Goal: Information Seeking & Learning: Learn about a topic

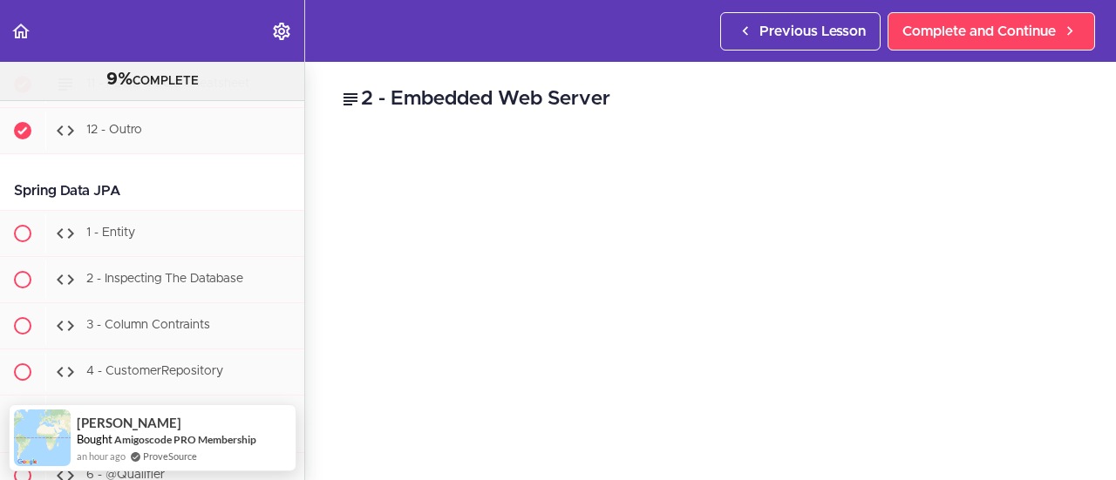
scroll to position [4332, 0]
click at [153, 175] on div "Spring Data JPA" at bounding box center [152, 191] width 304 height 39
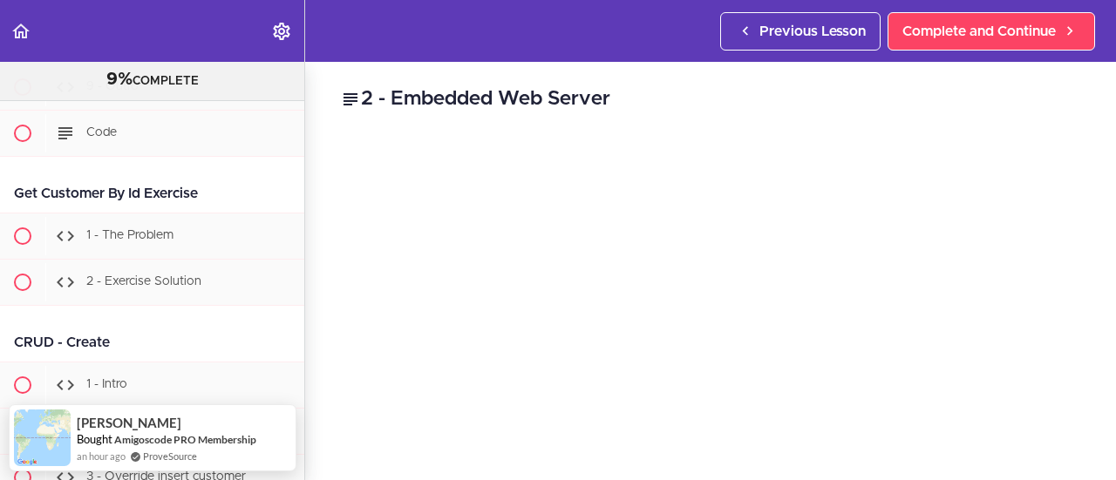
scroll to position [4858, 0]
click at [153, 175] on div "Get Customer By Id Exercise" at bounding box center [152, 194] width 304 height 39
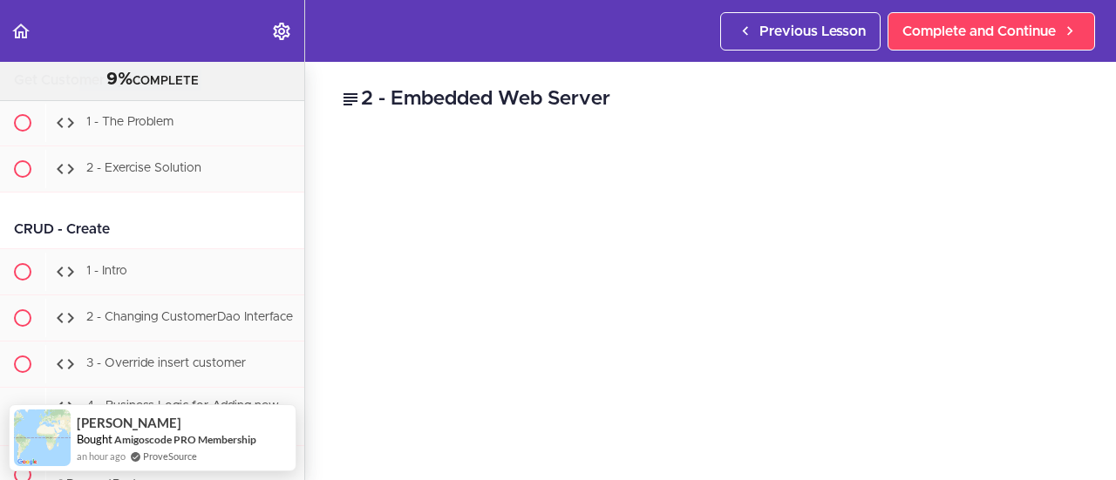
scroll to position [5006, 0]
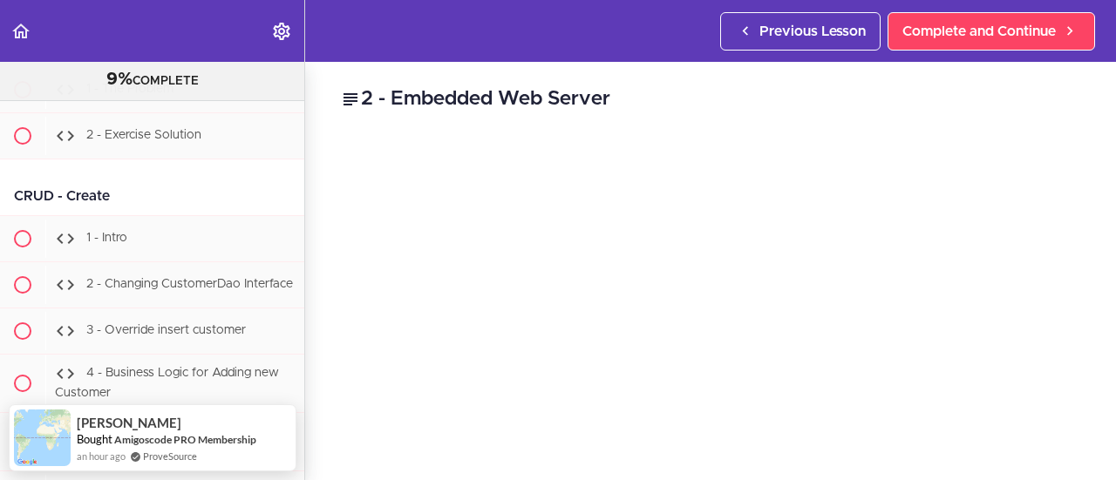
click at [153, 177] on div "CRUD - Create" at bounding box center [152, 196] width 304 height 39
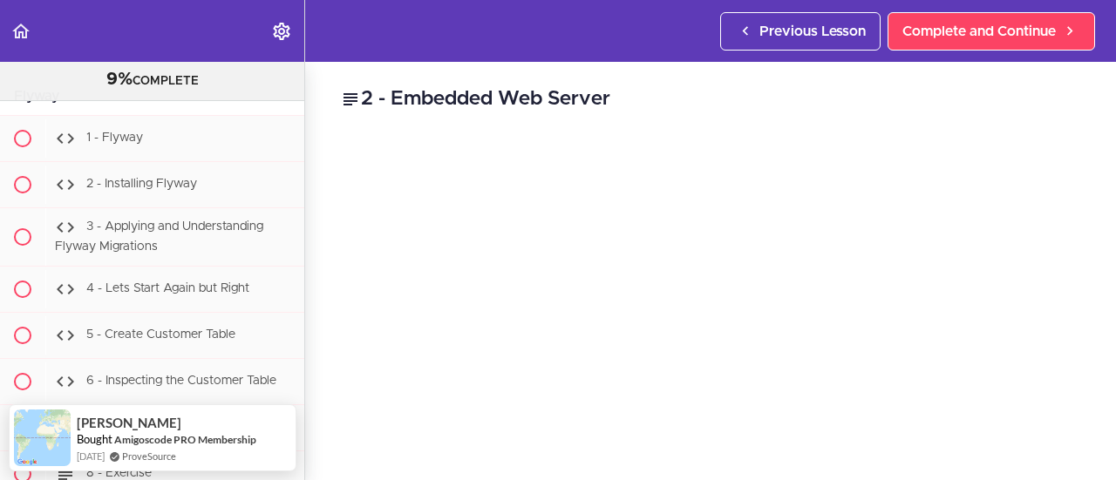
scroll to position [6128, 0]
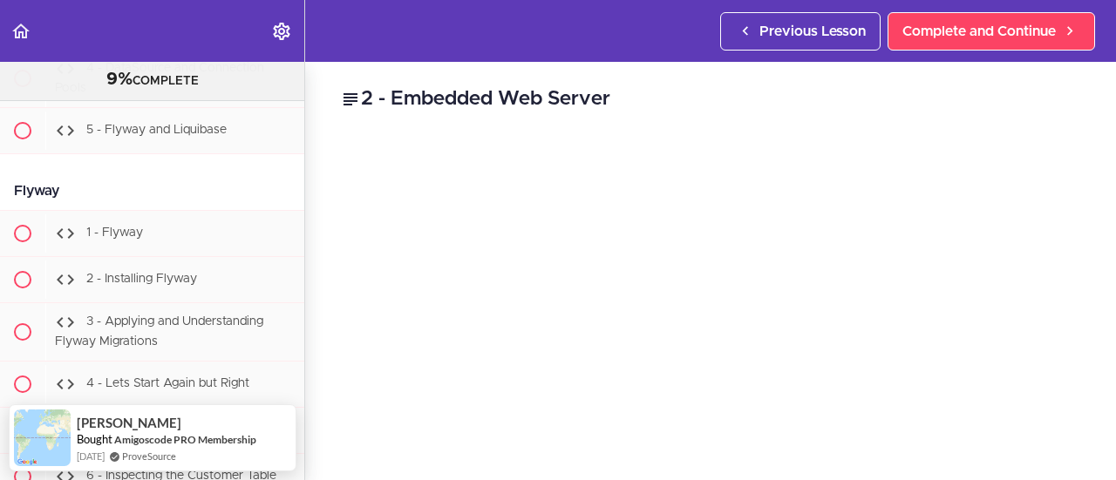
click at [153, 175] on div "Flyway" at bounding box center [152, 191] width 304 height 39
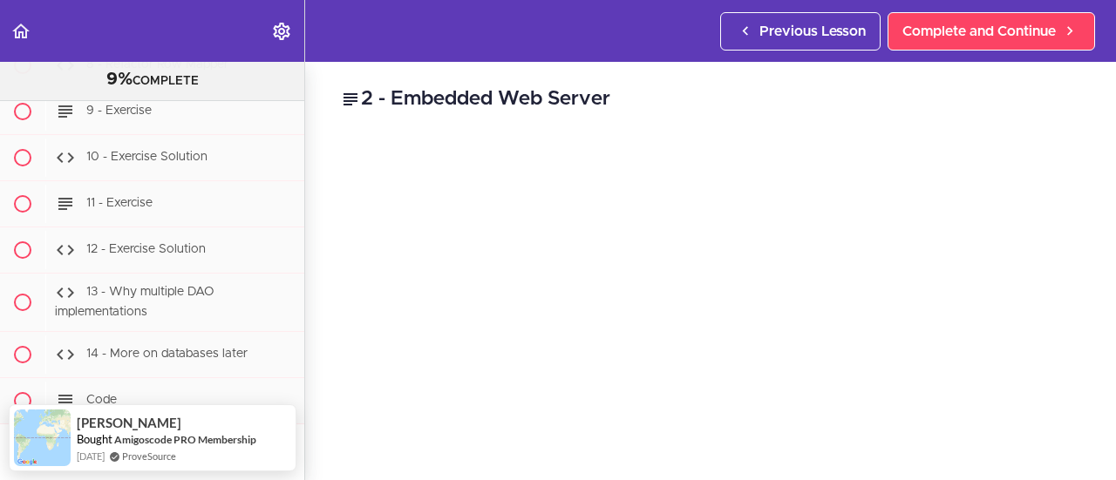
scroll to position [7585, 0]
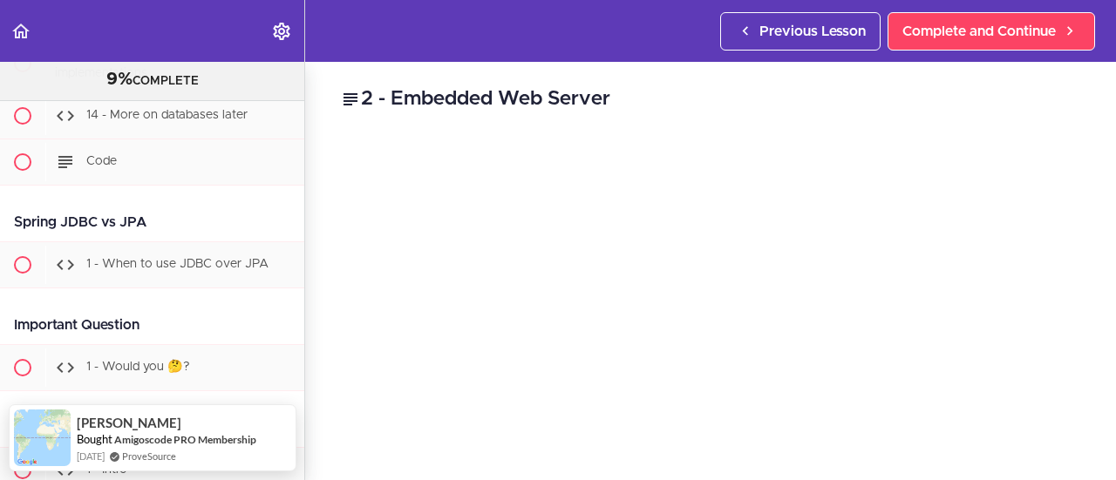
click at [90, 203] on div "Spring JDBC vs JPA" at bounding box center [152, 222] width 304 height 39
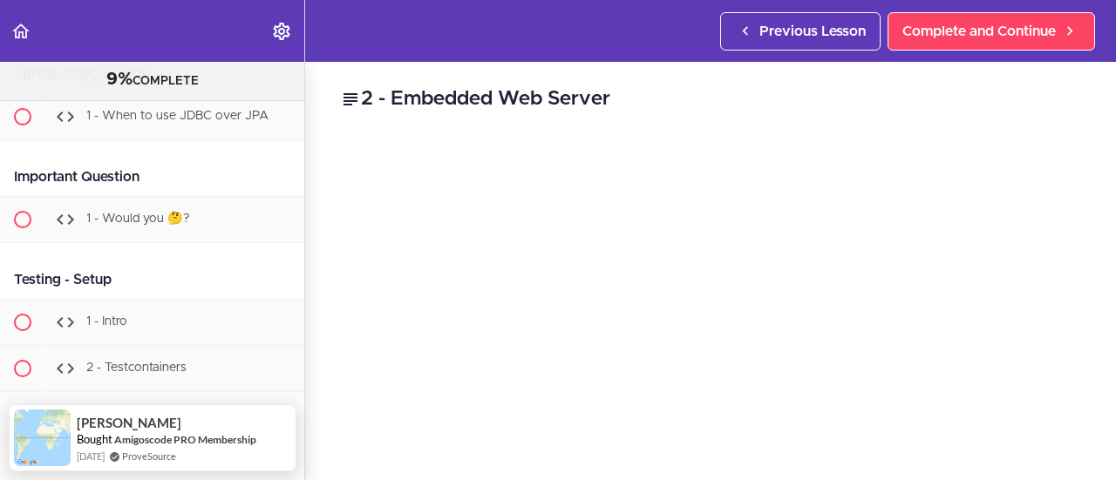
scroll to position [7749, 0]
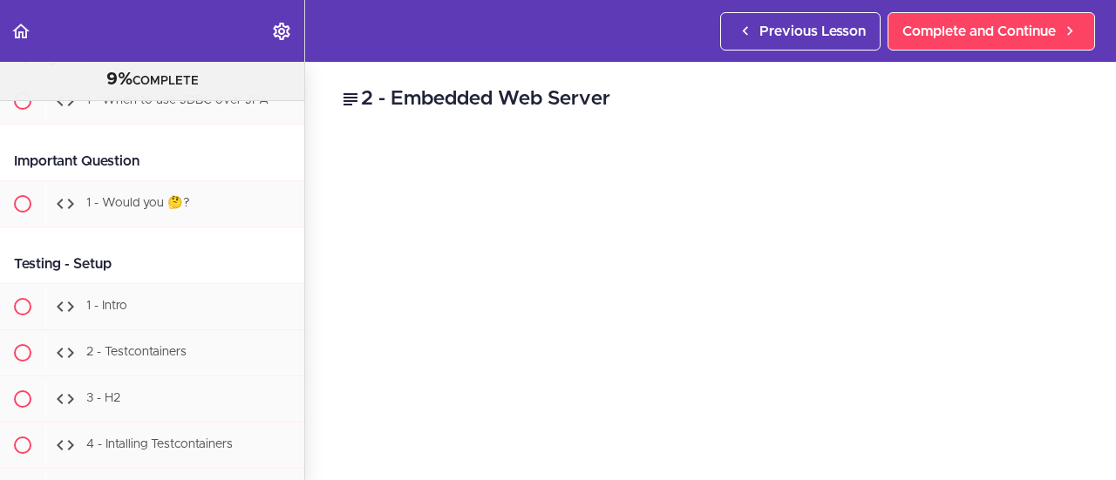
click at [91, 142] on div "Important Question" at bounding box center [152, 161] width 304 height 39
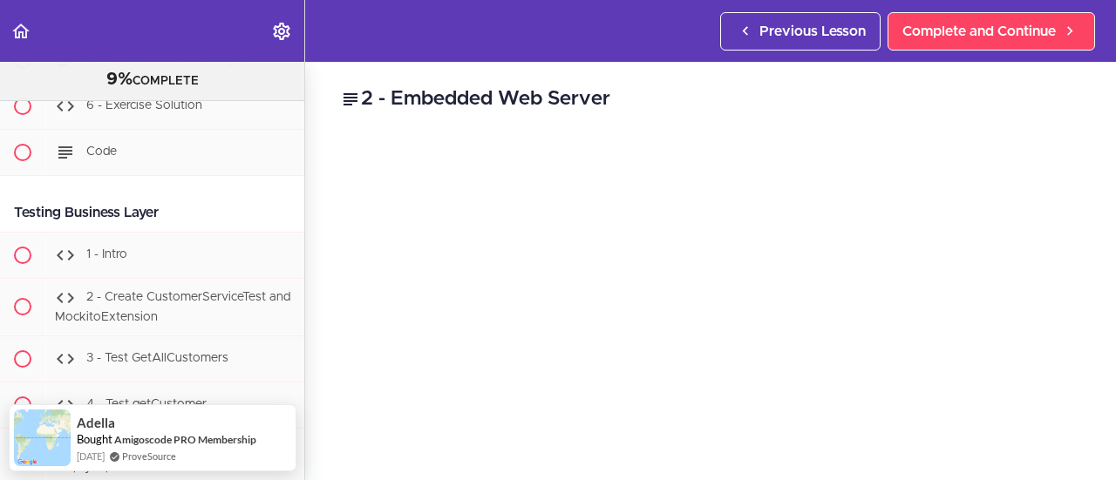
scroll to position [9612, 0]
